Goal: Check status: Check status

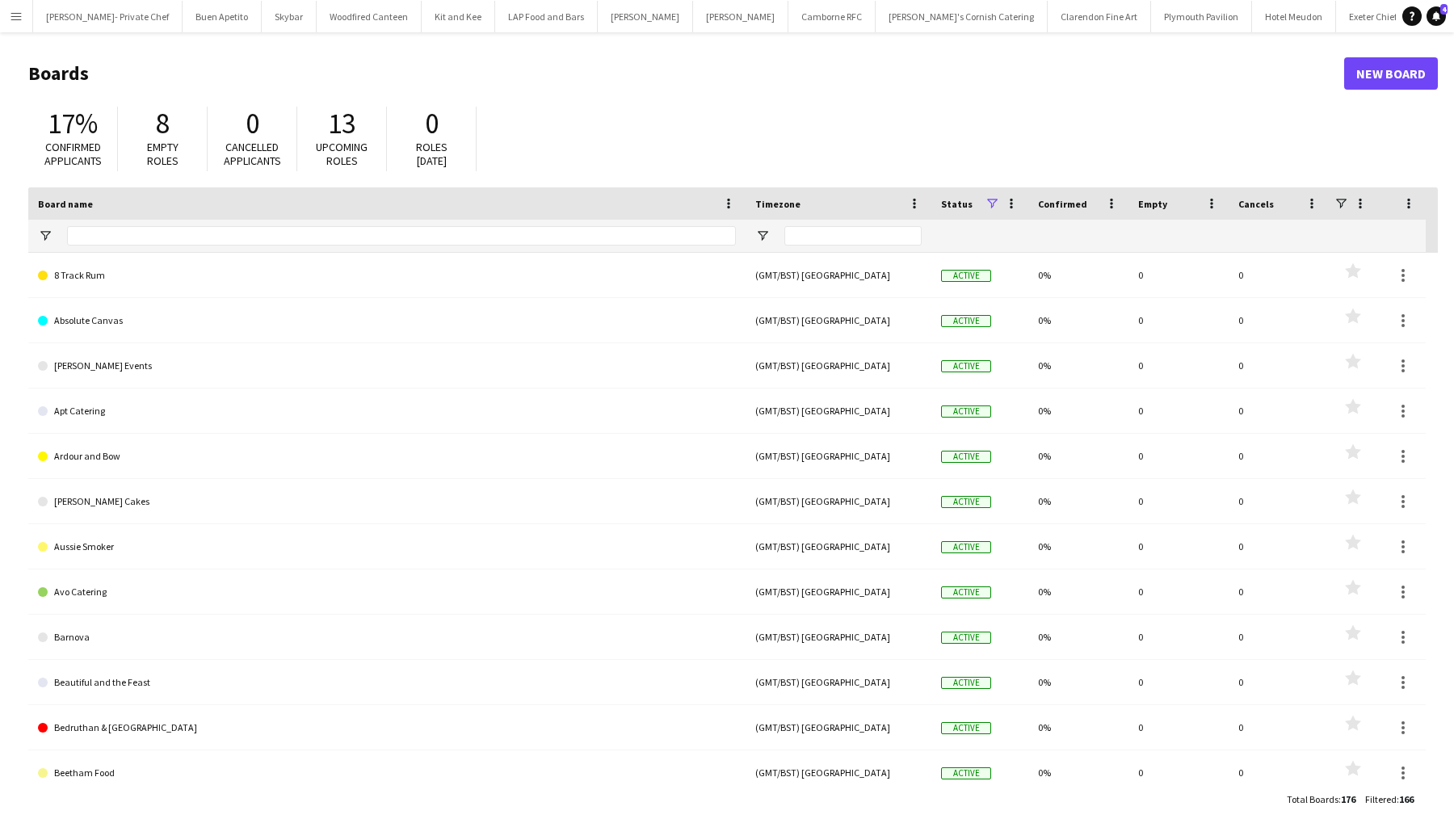
click at [18, 19] on app-icon "Menu" at bounding box center [16, 16] width 13 height 13
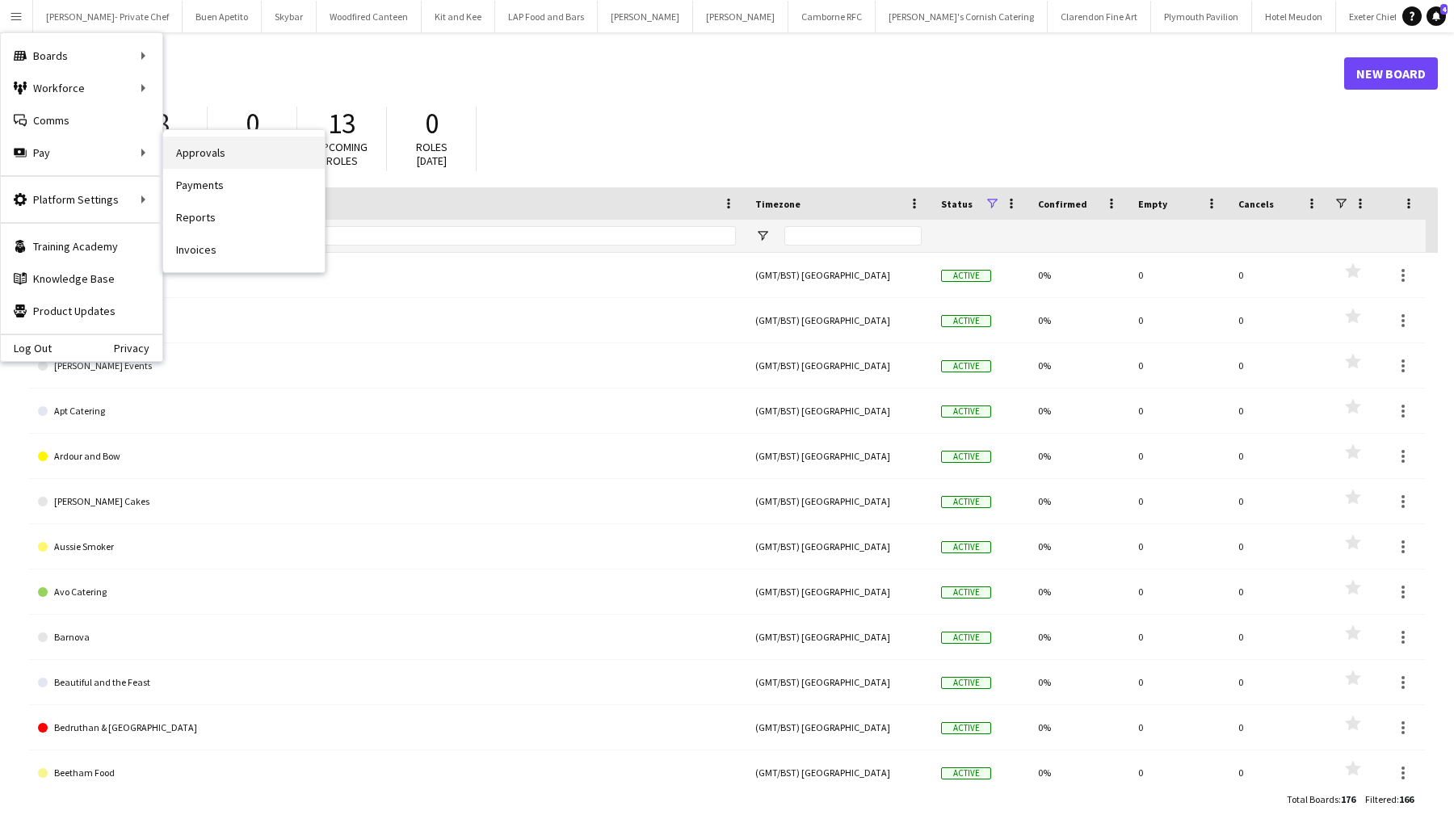
click at [195, 157] on link "Approvals" at bounding box center [244, 153] width 161 height 33
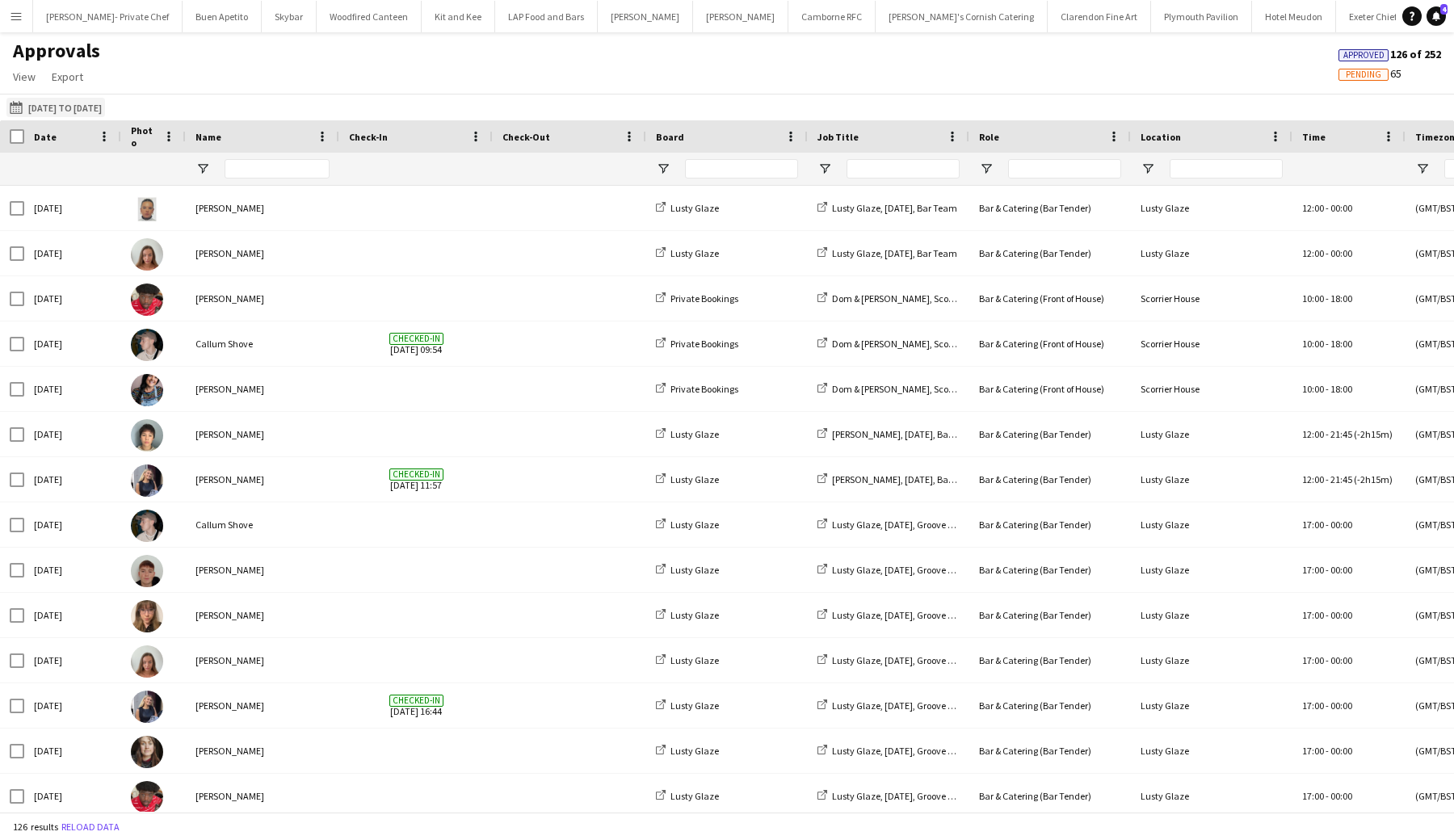
click at [105, 109] on button "[DATE] to [DATE] [DATE] to [DATE]" at bounding box center [55, 107] width 99 height 19
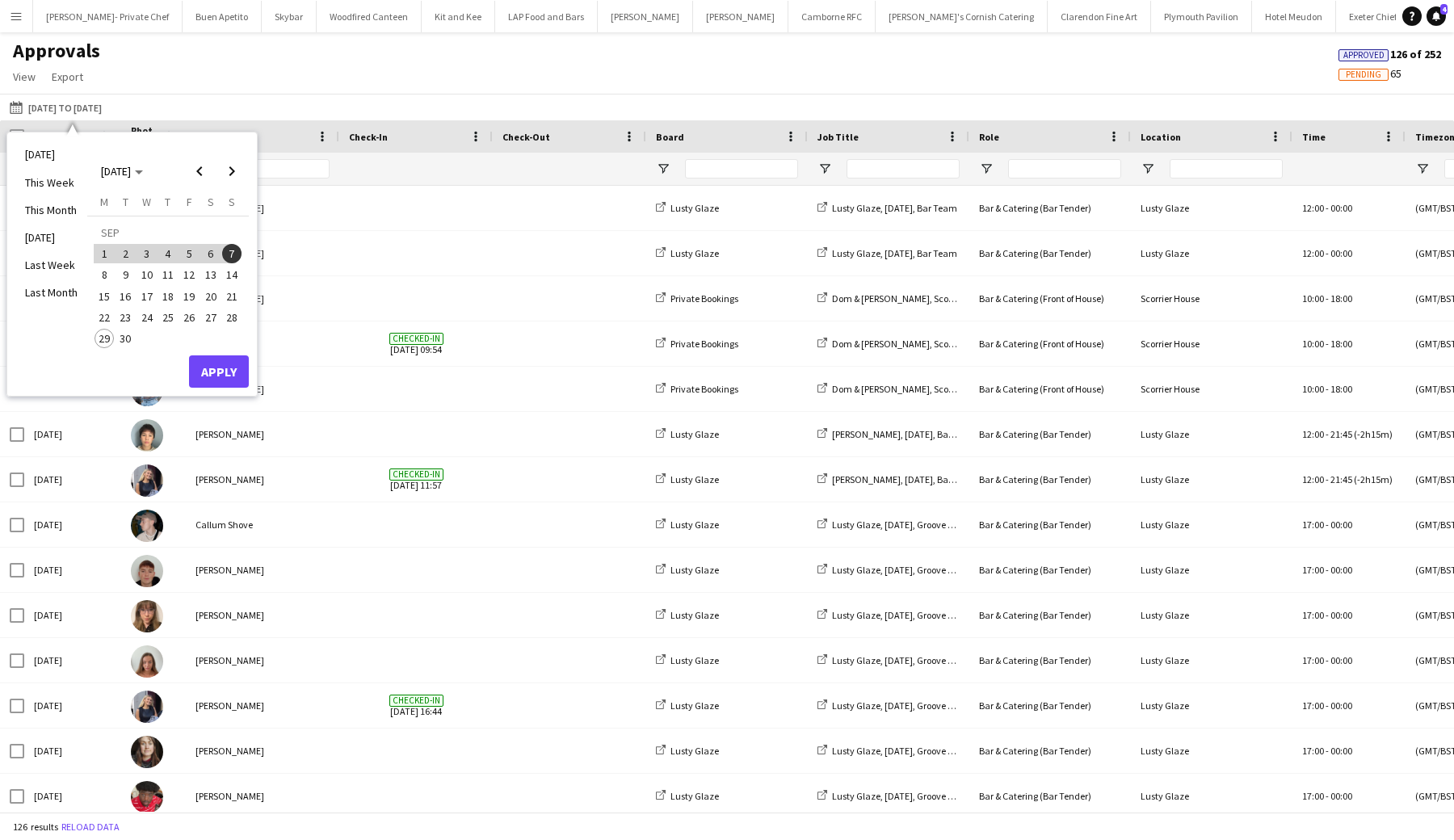
click at [98, 319] on span "22" at bounding box center [103, 316] width 19 height 19
click at [237, 318] on span "28" at bounding box center [231, 316] width 19 height 19
click at [220, 377] on button "Apply" at bounding box center [218, 372] width 60 height 33
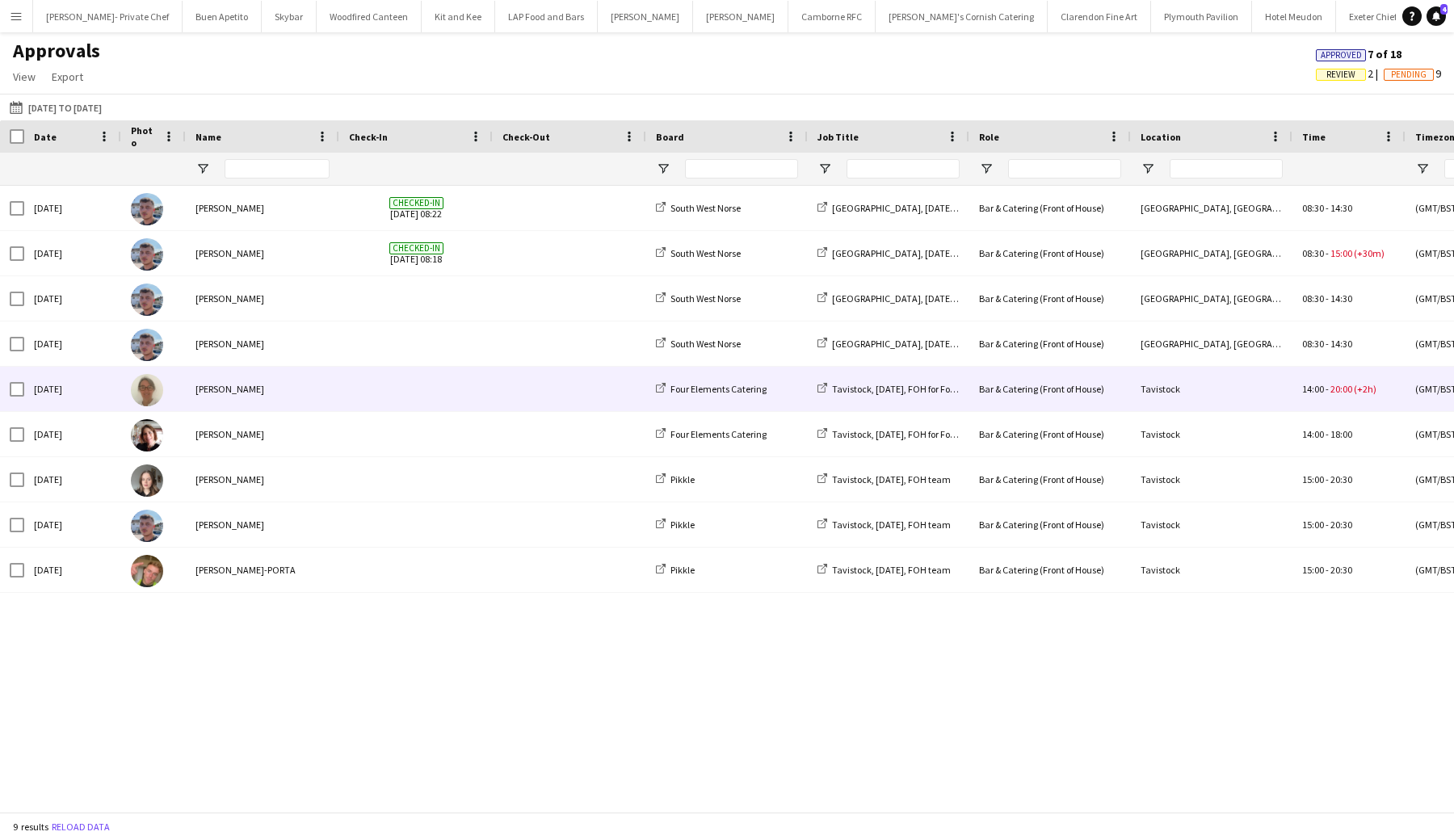
click at [366, 389] on span at bounding box center [416, 388] width 134 height 44
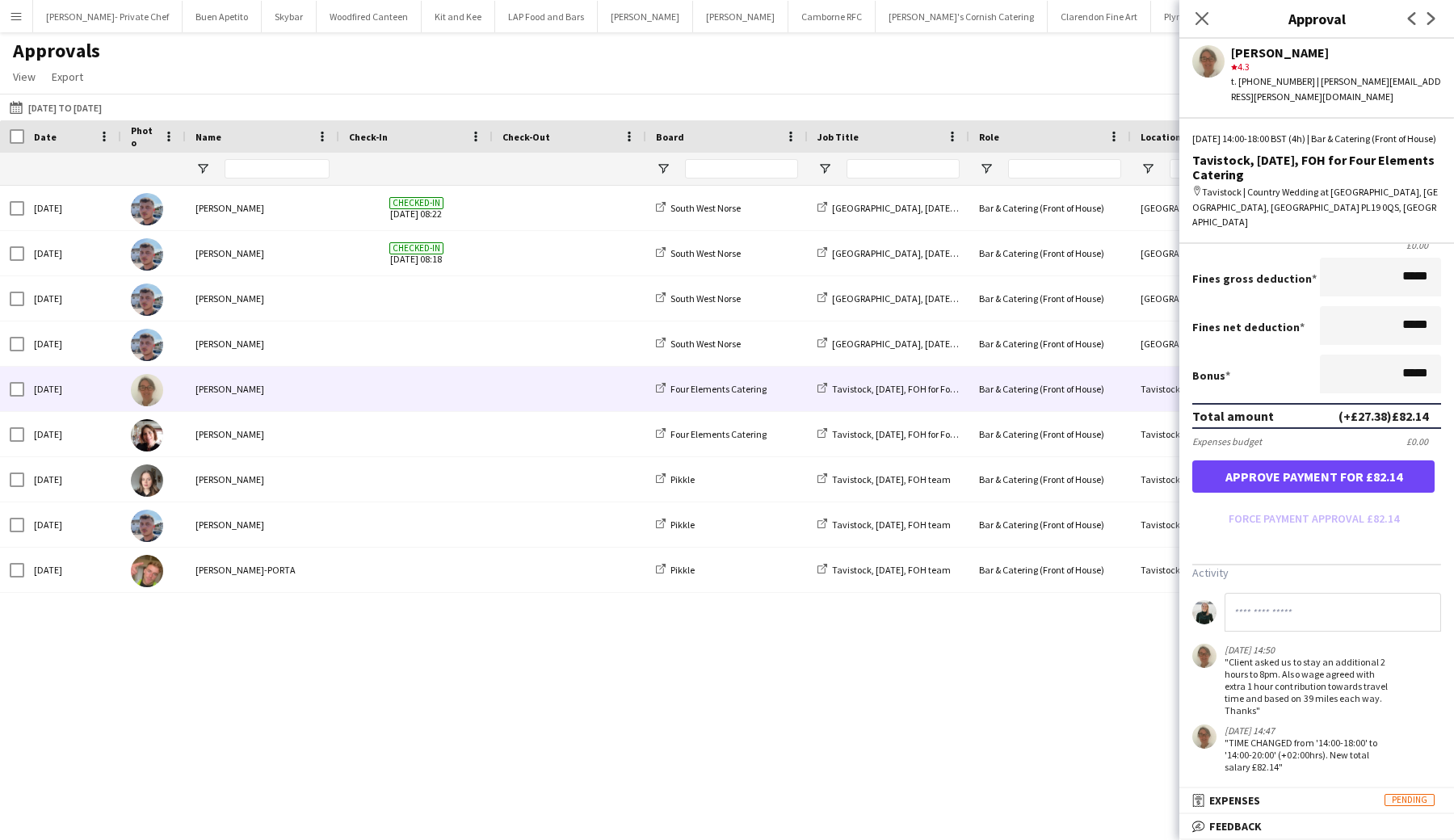
scroll to position [293, 0]
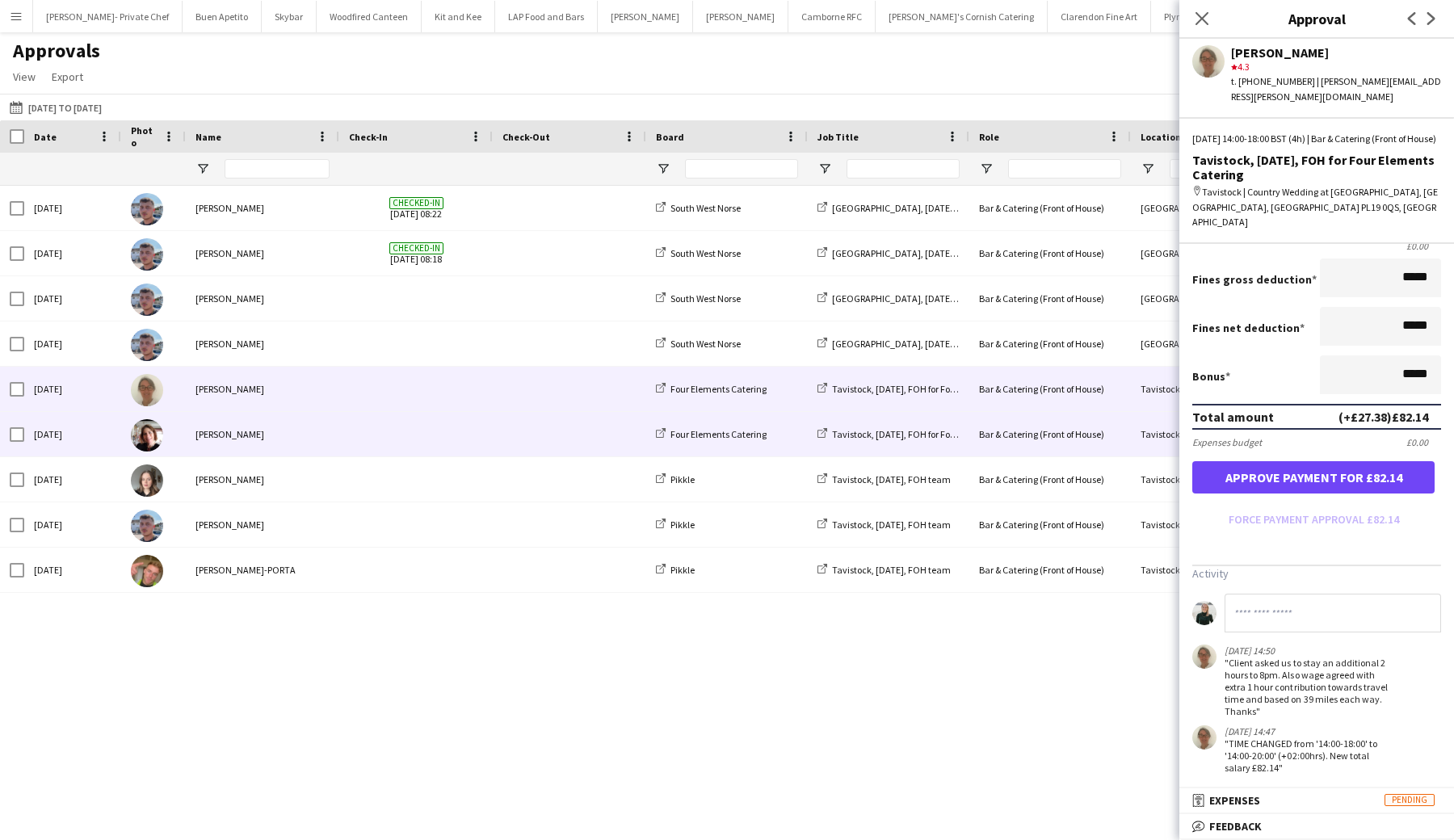
click at [877, 442] on div "Tavistock, [DATE], FOH for Four Elements Catering" at bounding box center [888, 433] width 161 height 44
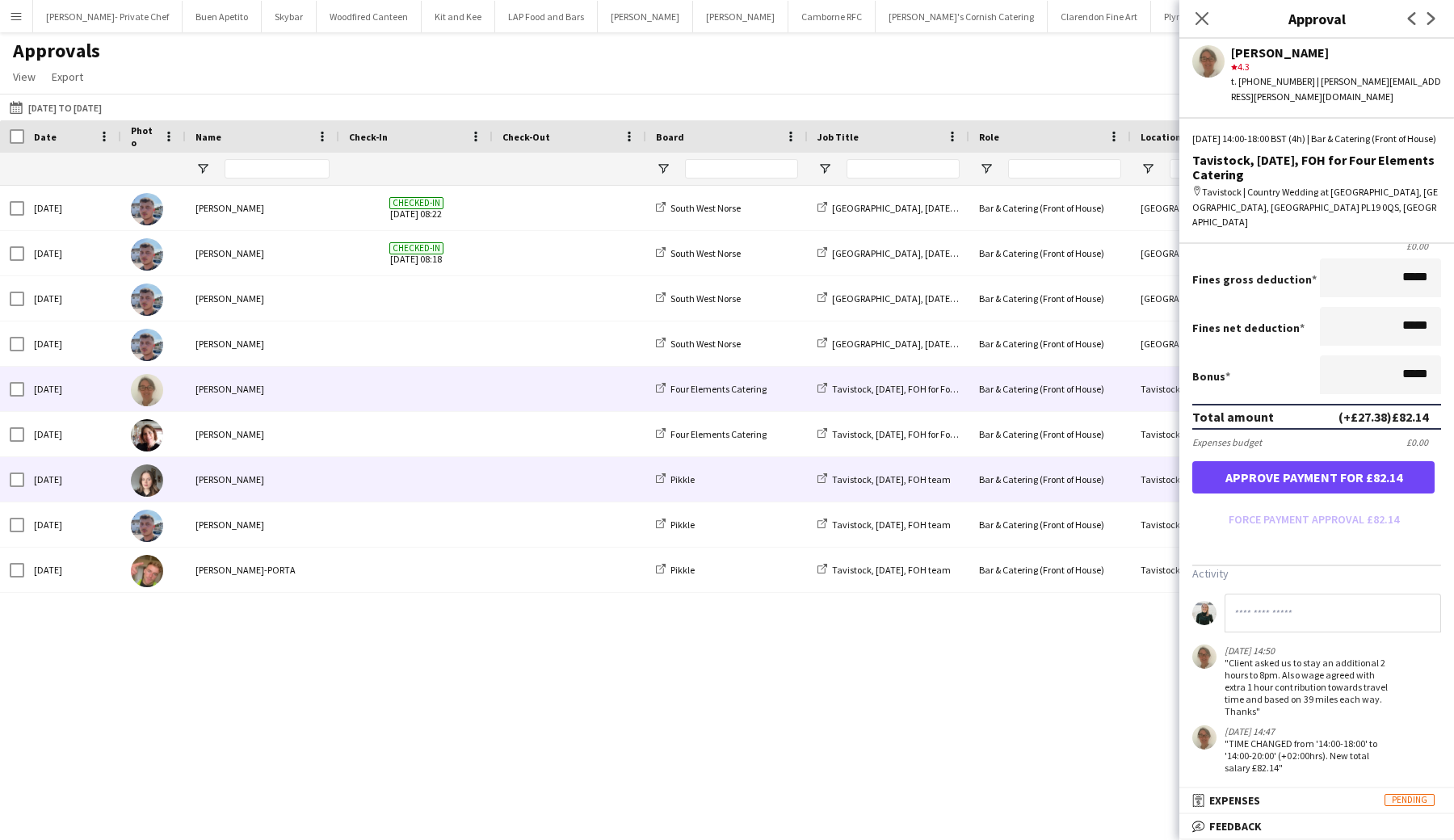
click at [550, 457] on span at bounding box center [569, 478] width 134 height 44
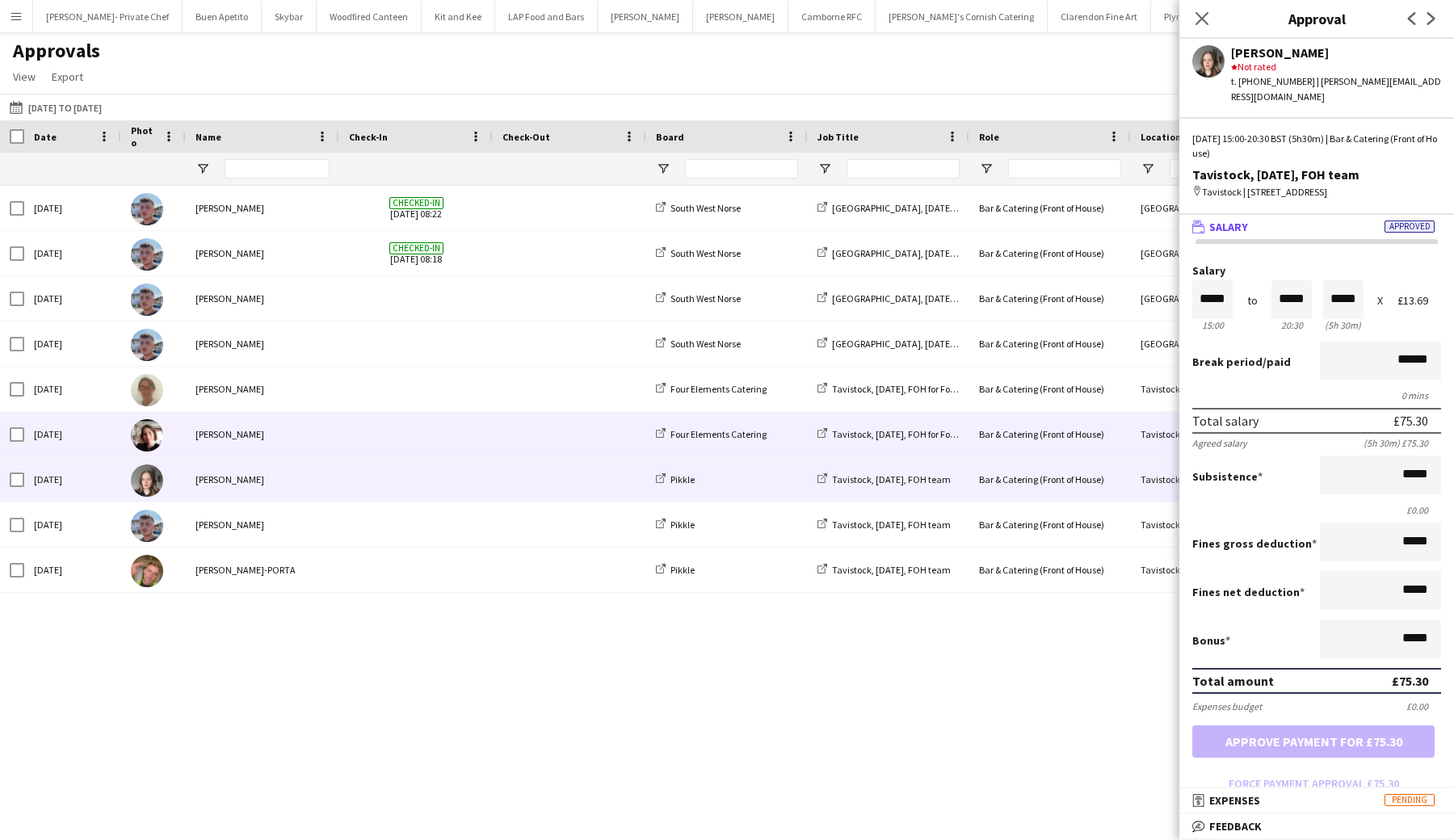
click at [551, 440] on span at bounding box center [569, 433] width 134 height 44
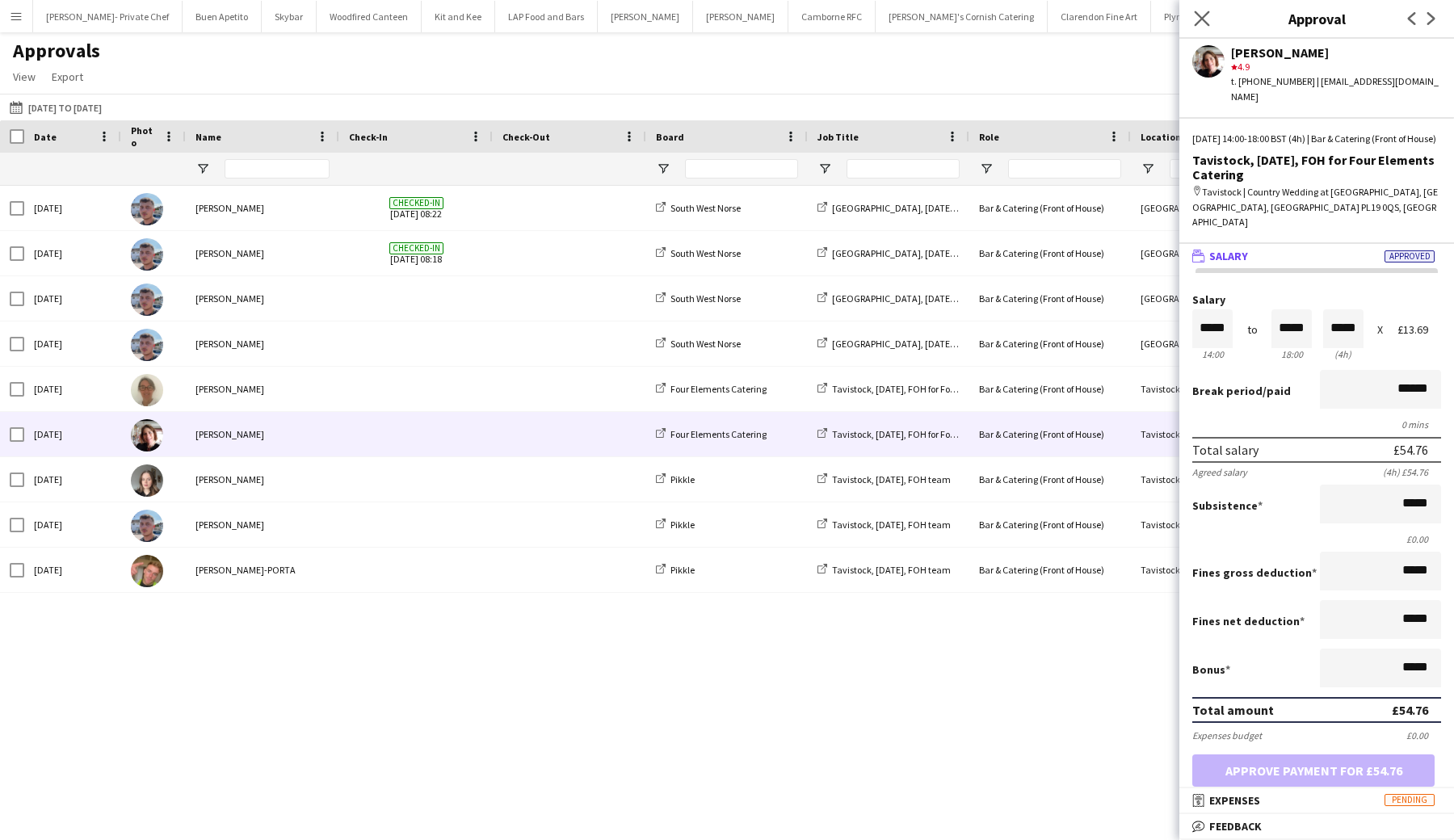
click at [1203, 8] on app-icon "Close pop-in" at bounding box center [1202, 19] width 24 height 24
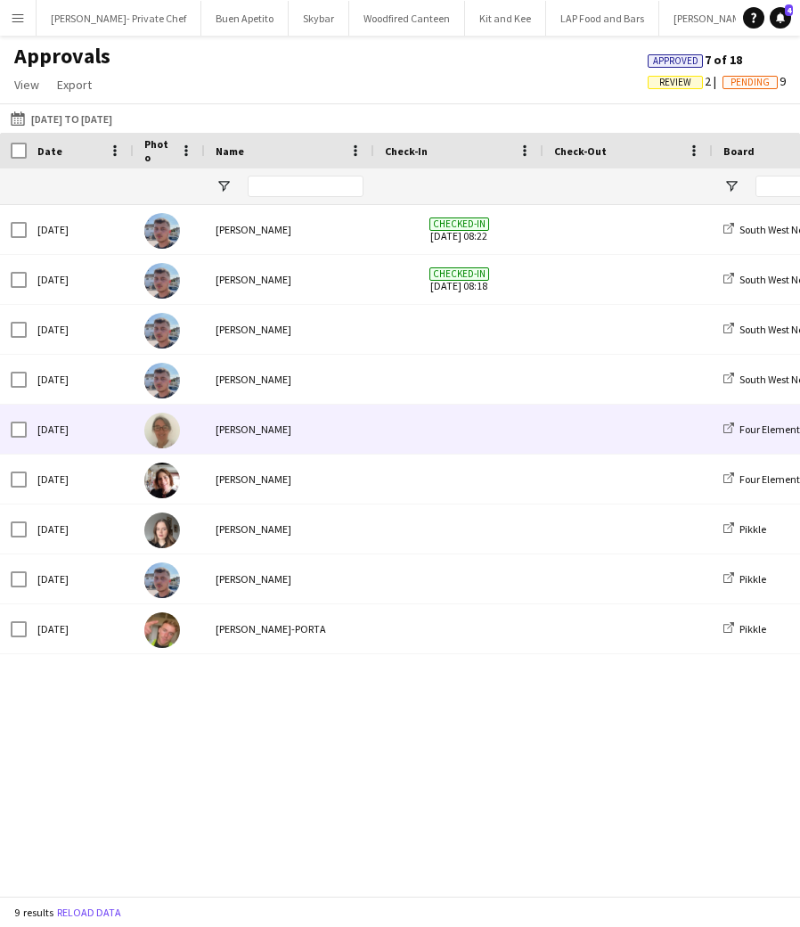
click at [501, 437] on span at bounding box center [459, 428] width 148 height 49
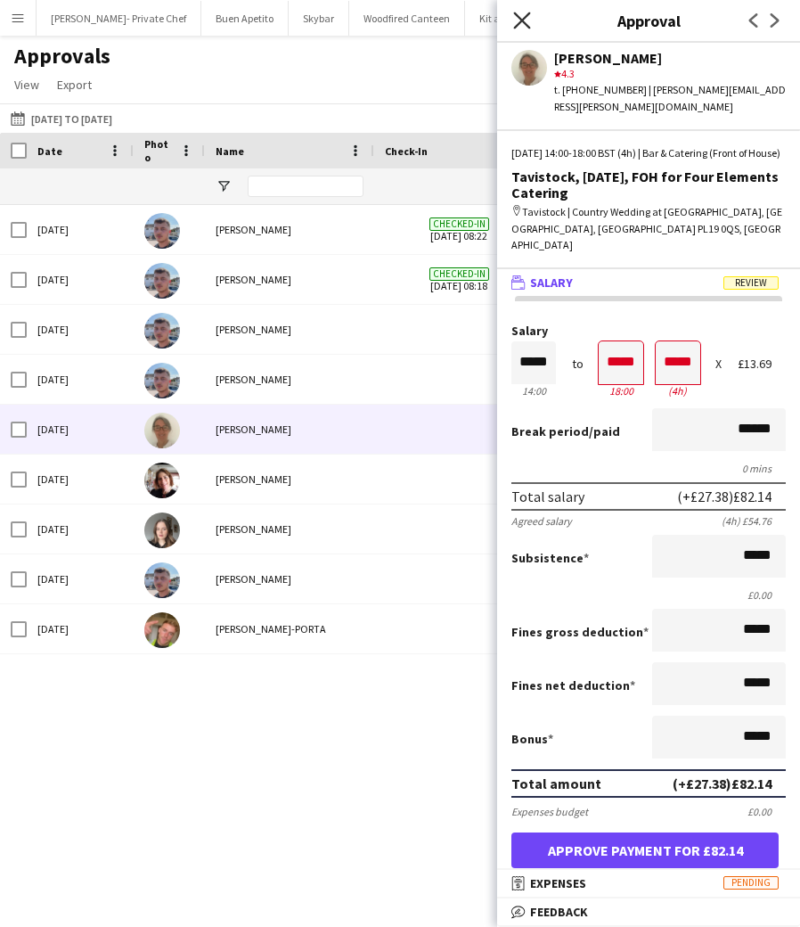
click at [517, 17] on icon "Close pop-in" at bounding box center [521, 20] width 17 height 17
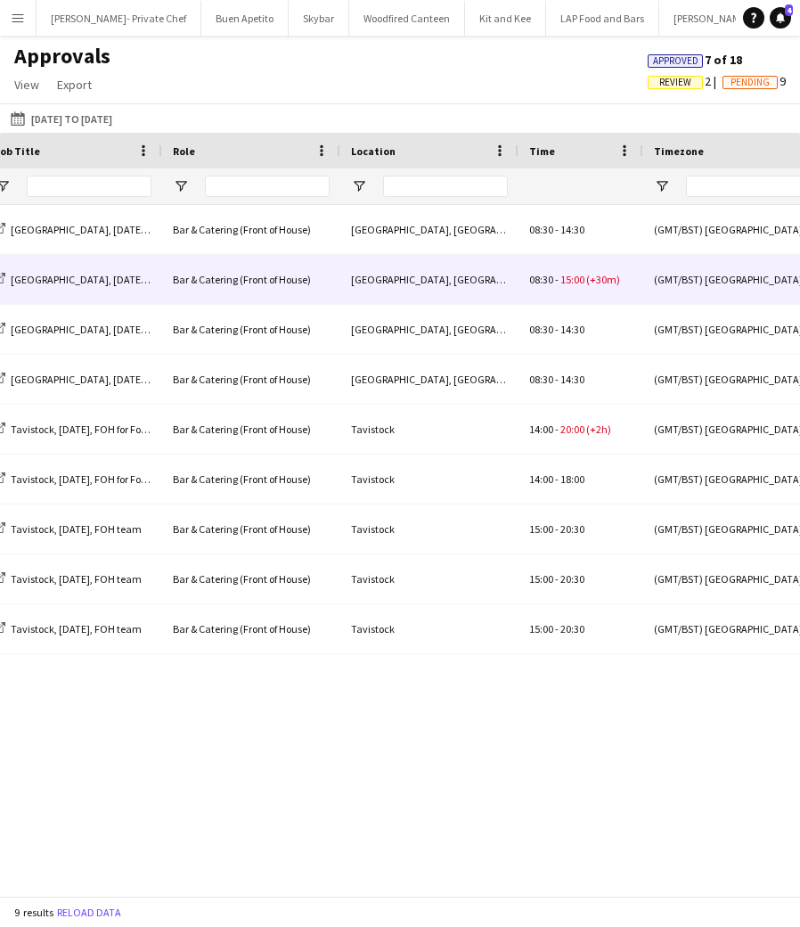
click at [489, 281] on div "[GEOGRAPHIC_DATA], [GEOGRAPHIC_DATA]" at bounding box center [429, 279] width 178 height 49
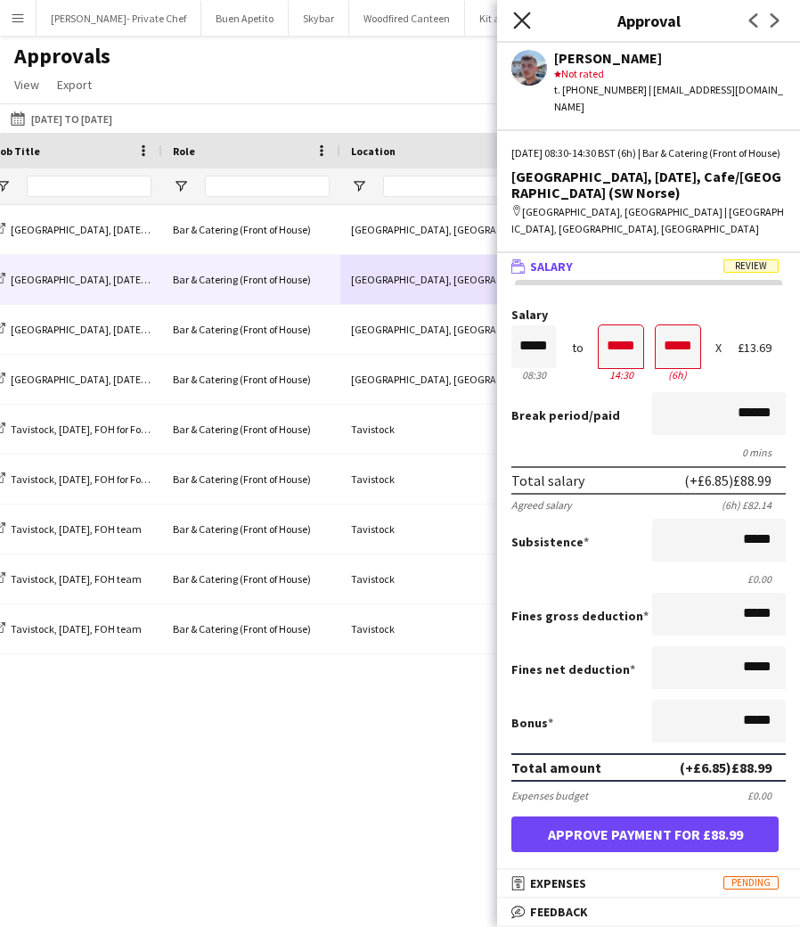
click at [524, 26] on icon "Close pop-in" at bounding box center [521, 20] width 17 height 17
